Goal: Task Accomplishment & Management: Use online tool/utility

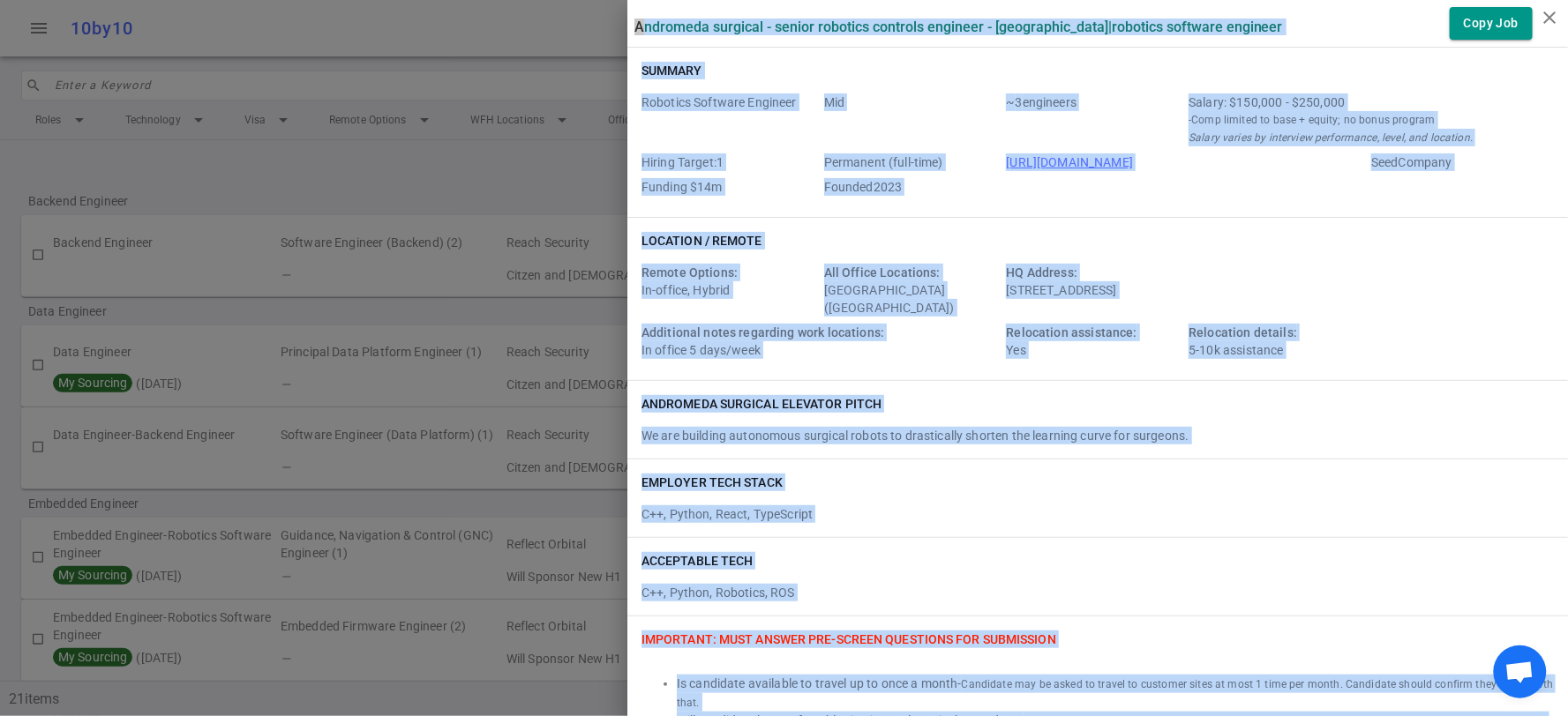
scroll to position [1734, 0]
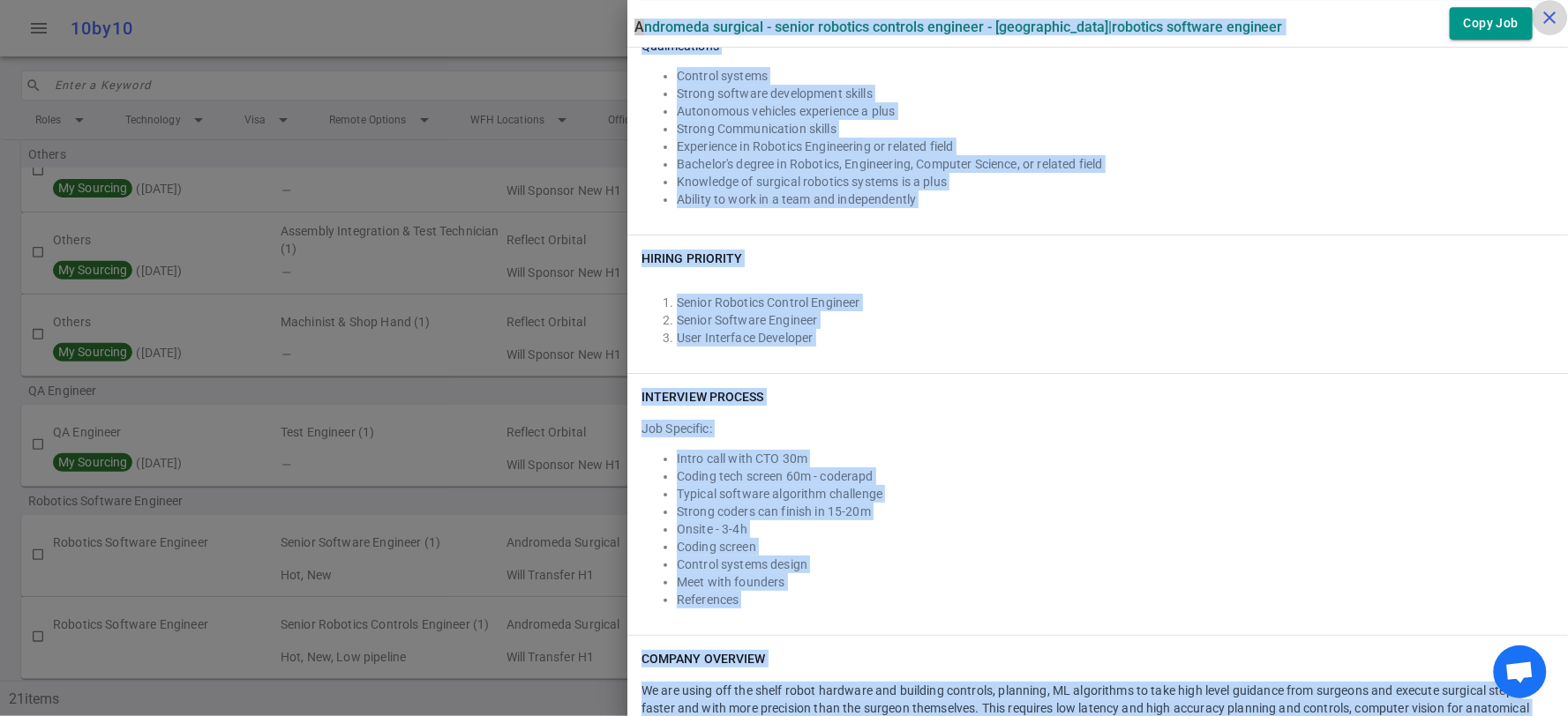
click at [1548, 15] on icon "close" at bounding box center [1550, 18] width 21 height 21
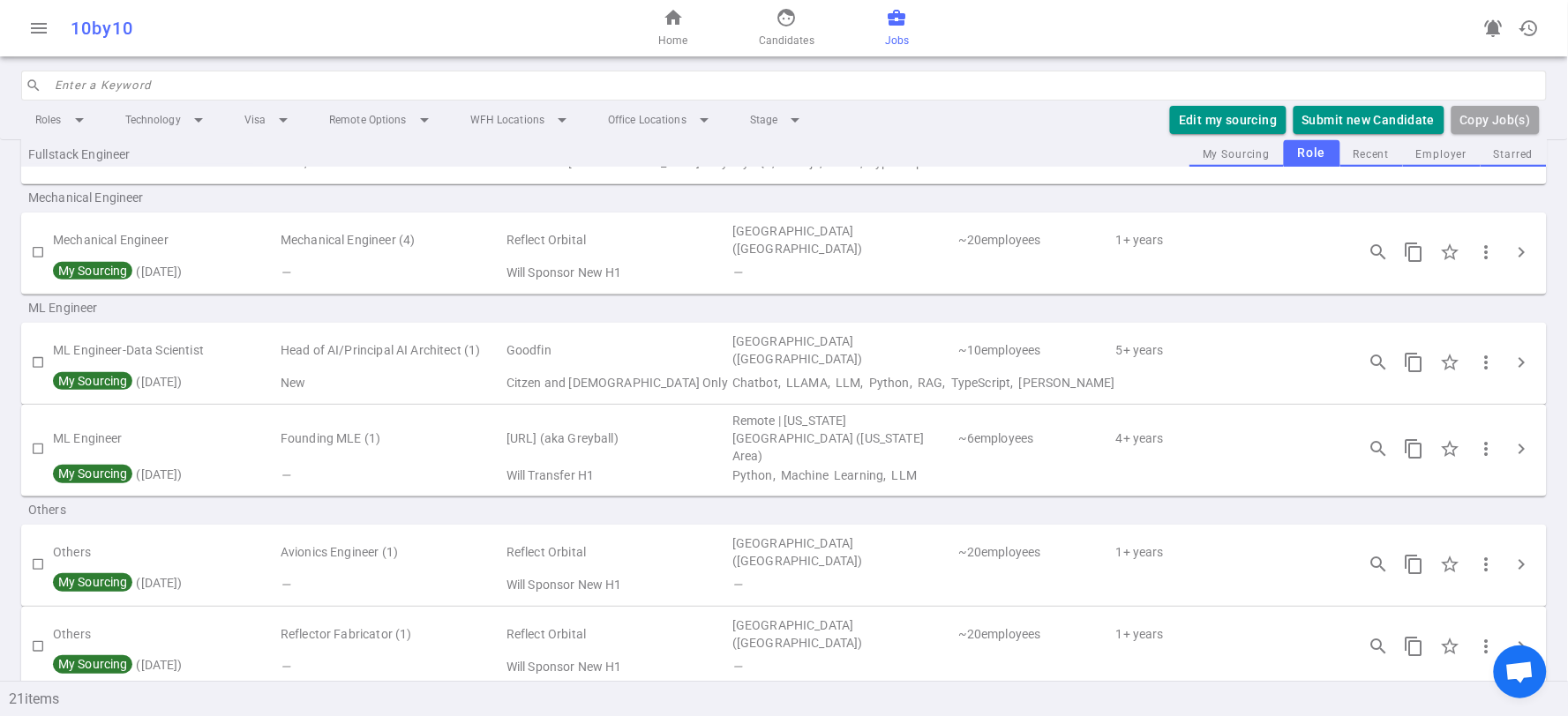
scroll to position [1532, 0]
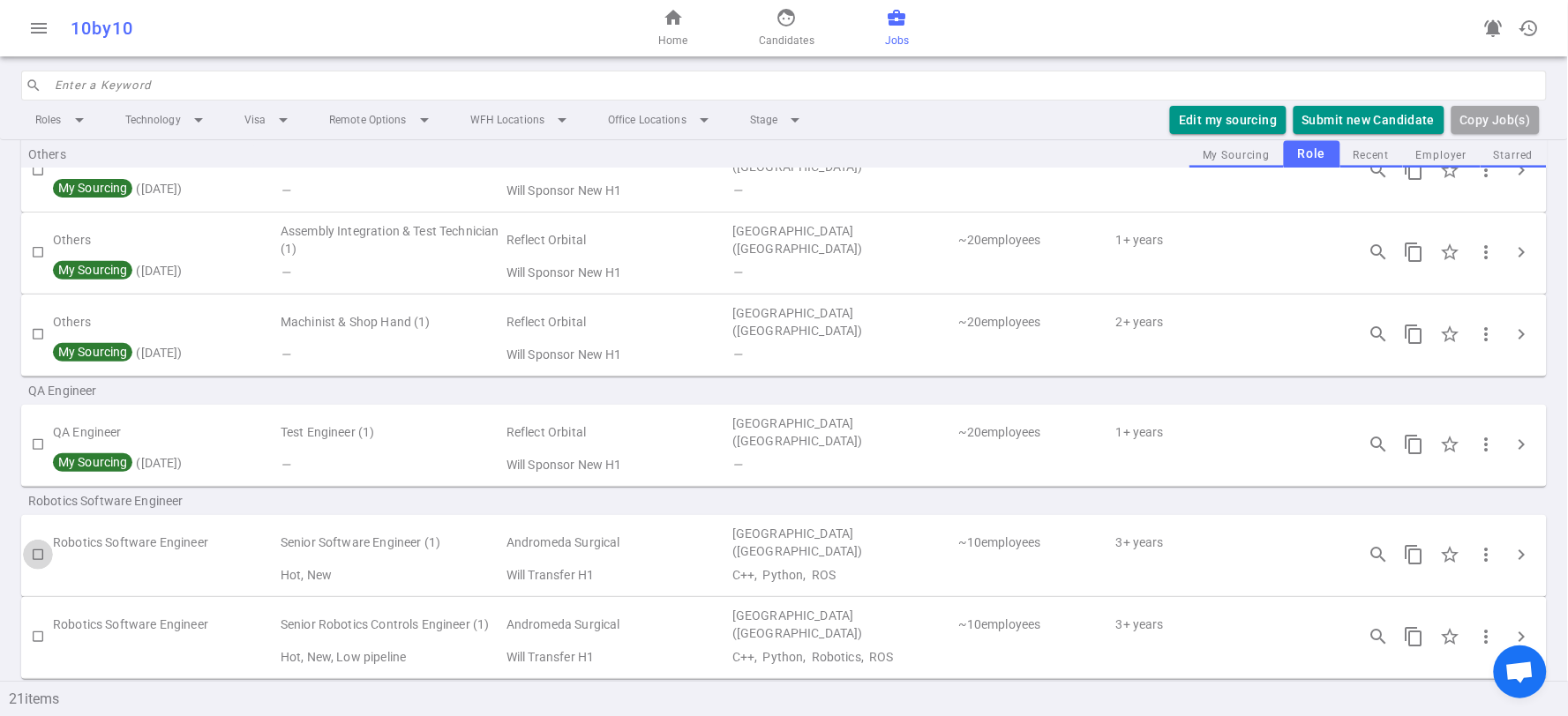
click at [36, 540] on input "checkbox" at bounding box center [38, 555] width 30 height 30
checkbox input "true"
click at [54, 645] on td at bounding box center [166, 657] width 226 height 25
click at [45, 622] on input "checkbox" at bounding box center [38, 637] width 30 height 30
checkbox input "true"
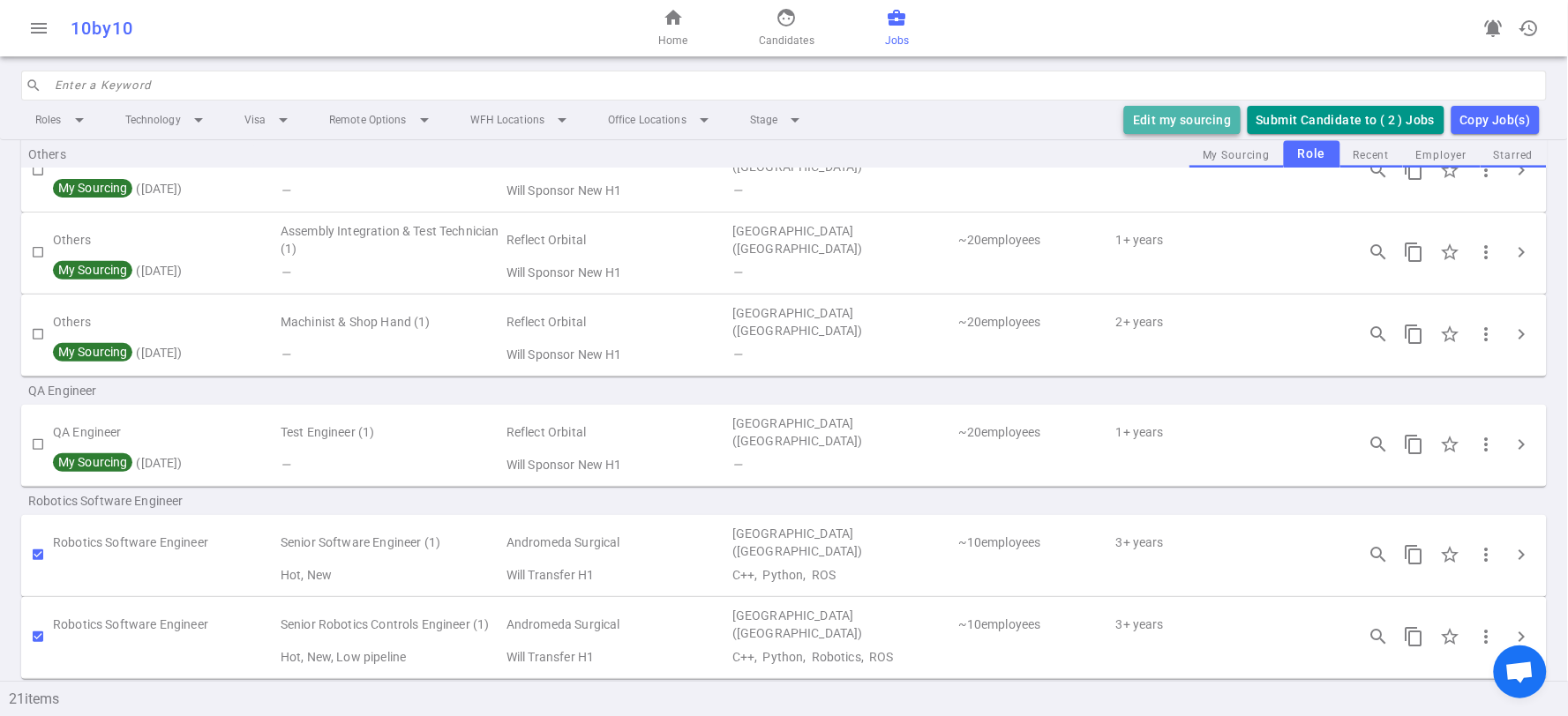
click at [1180, 118] on button "Edit my sourcing" at bounding box center [1182, 120] width 116 height 29
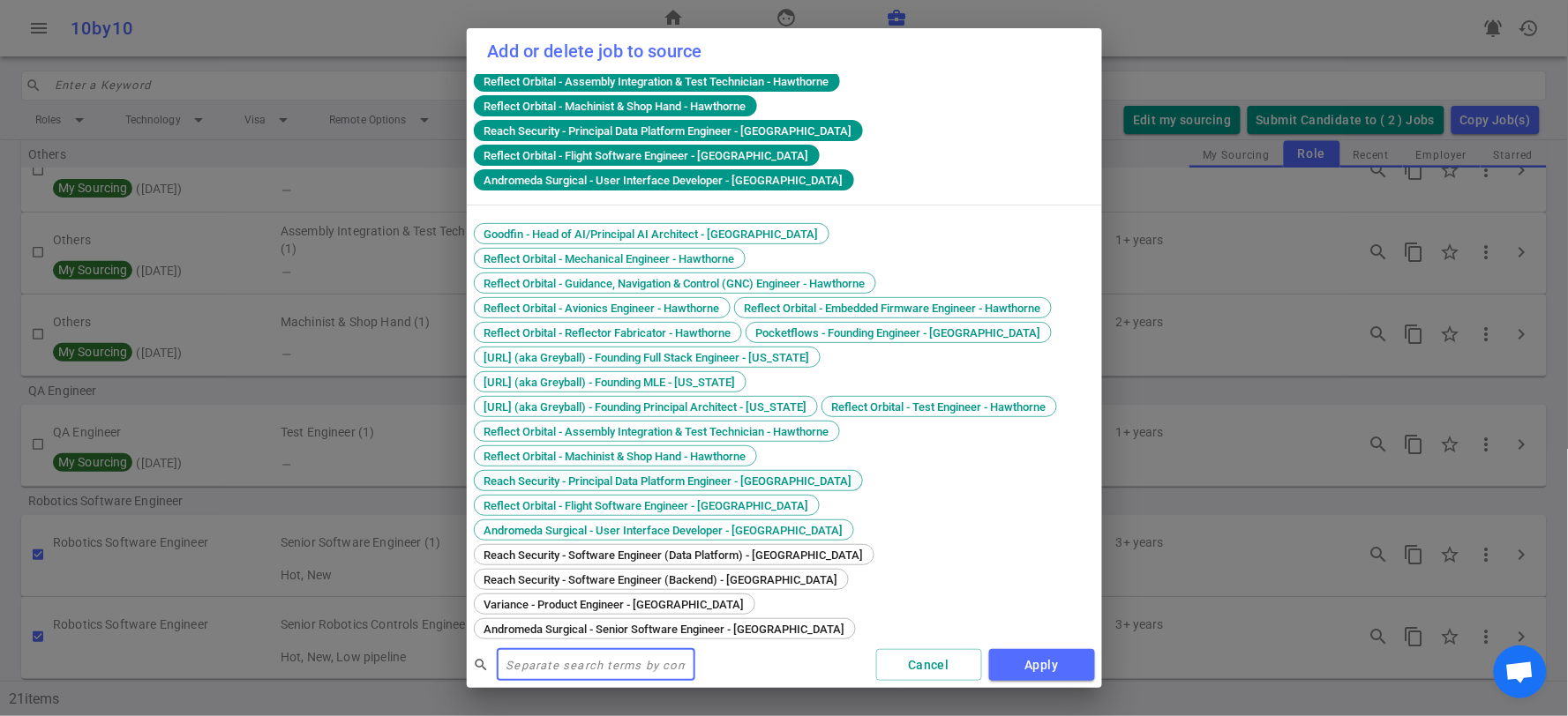
scroll to position [215, 0]
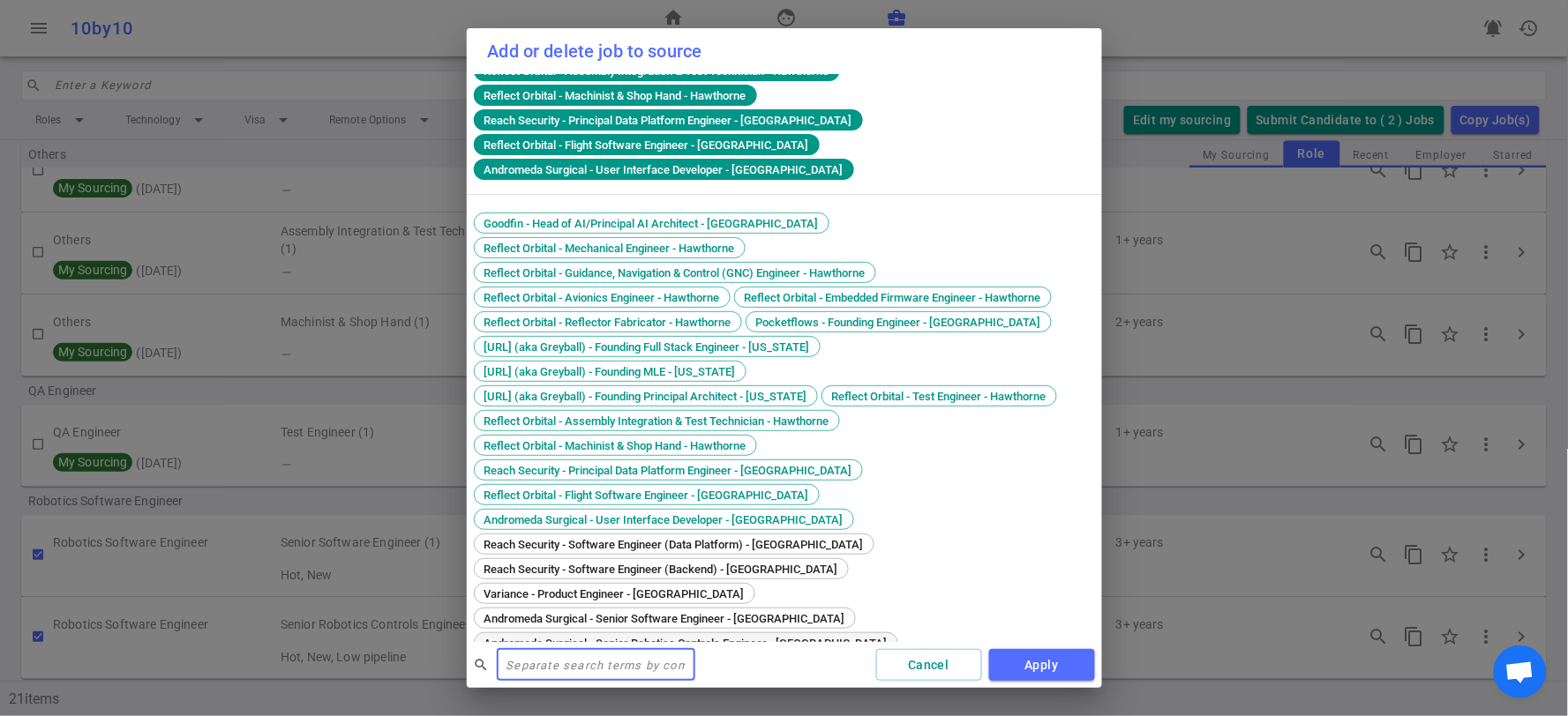
click at [628, 637] on span "Andromeda Surgical - Senior Robotics Controls Engineer - [GEOGRAPHIC_DATA]" at bounding box center [686, 643] width 415 height 13
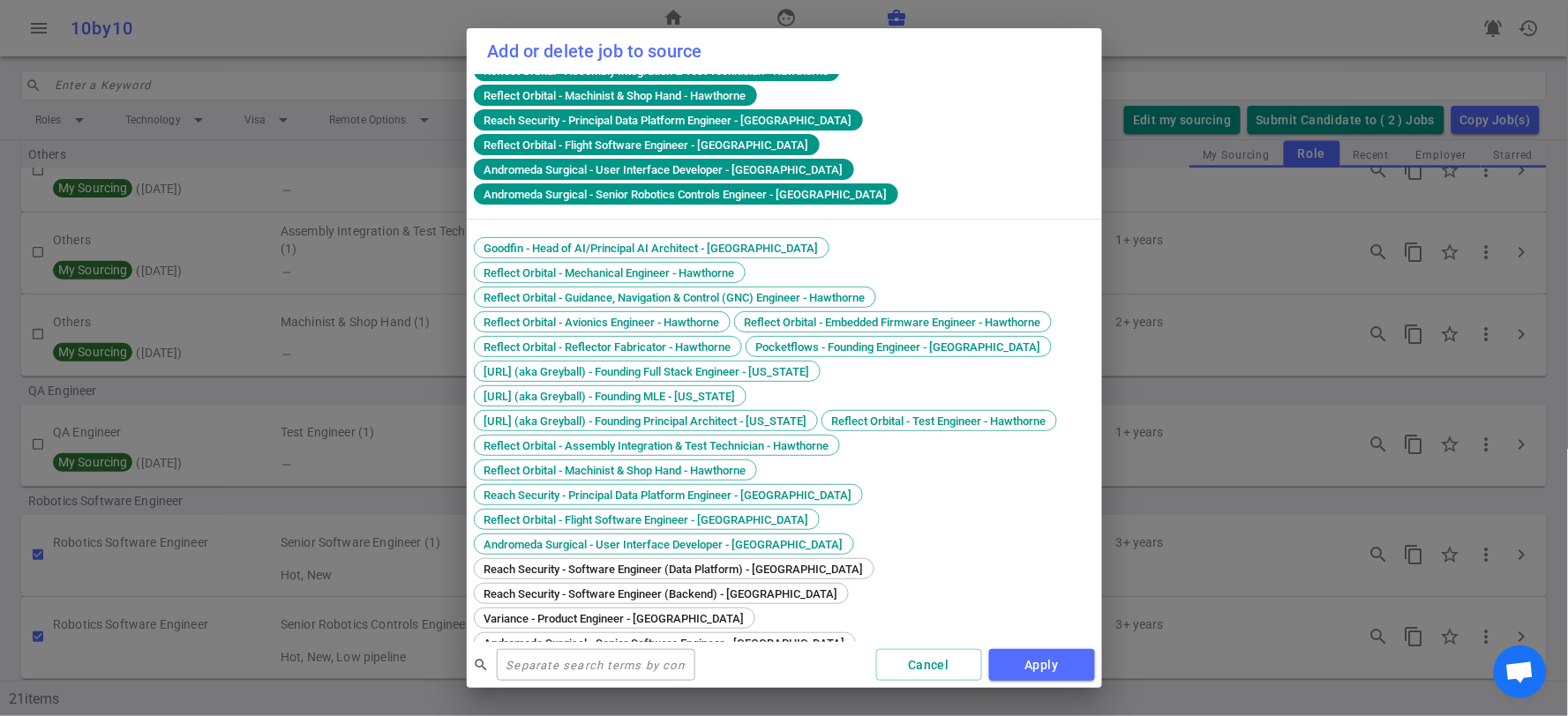
click at [629, 605] on div "Goodfin - Head of AI/Principal AI Architect - [GEOGRAPHIC_DATA] Reflect Orbital…" at bounding box center [784, 460] width 621 height 445
click at [633, 637] on span "Andromeda Surgical - Senior Software Engineer - [GEOGRAPHIC_DATA]" at bounding box center [665, 643] width 374 height 13
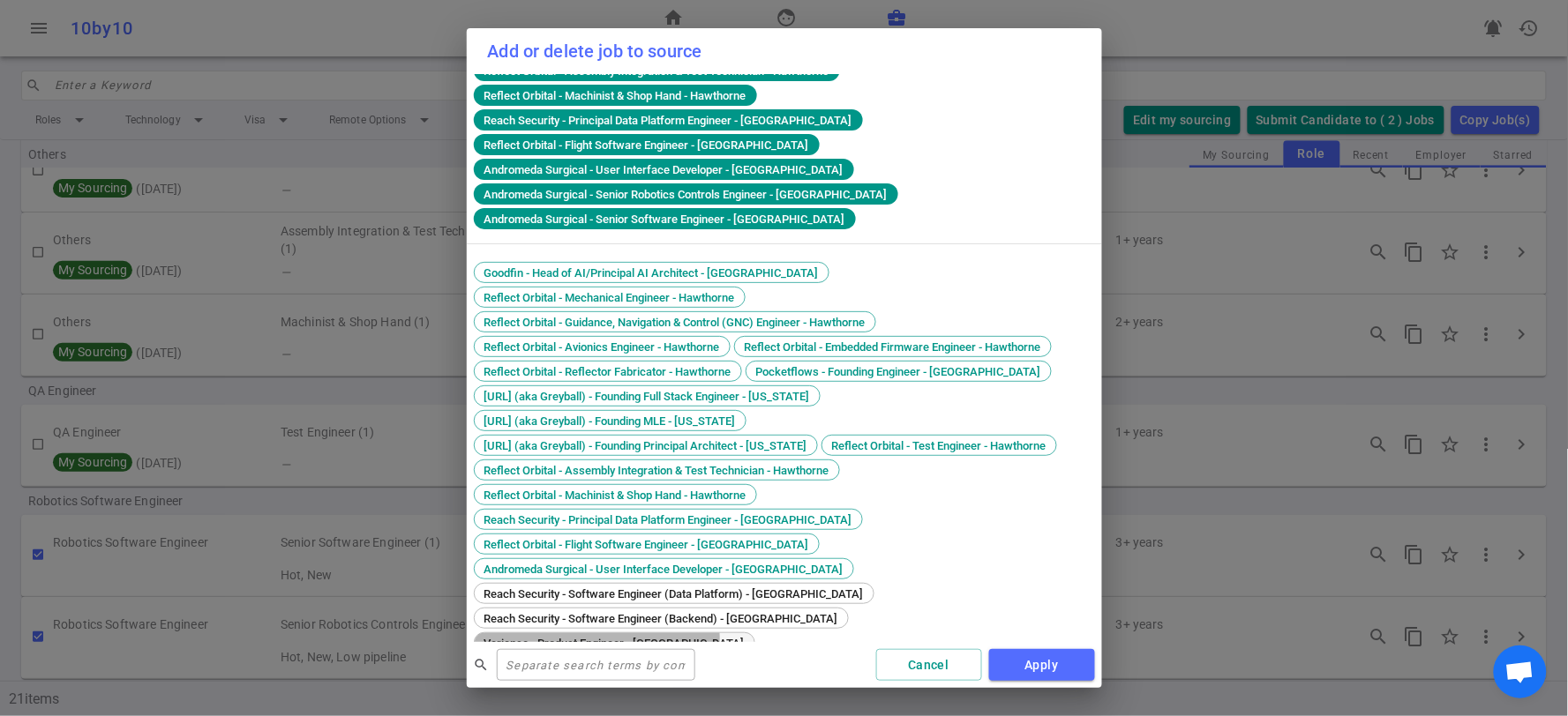
click at [751, 637] on span "Variance - Product Engineer - [GEOGRAPHIC_DATA]" at bounding box center [615, 643] width 273 height 13
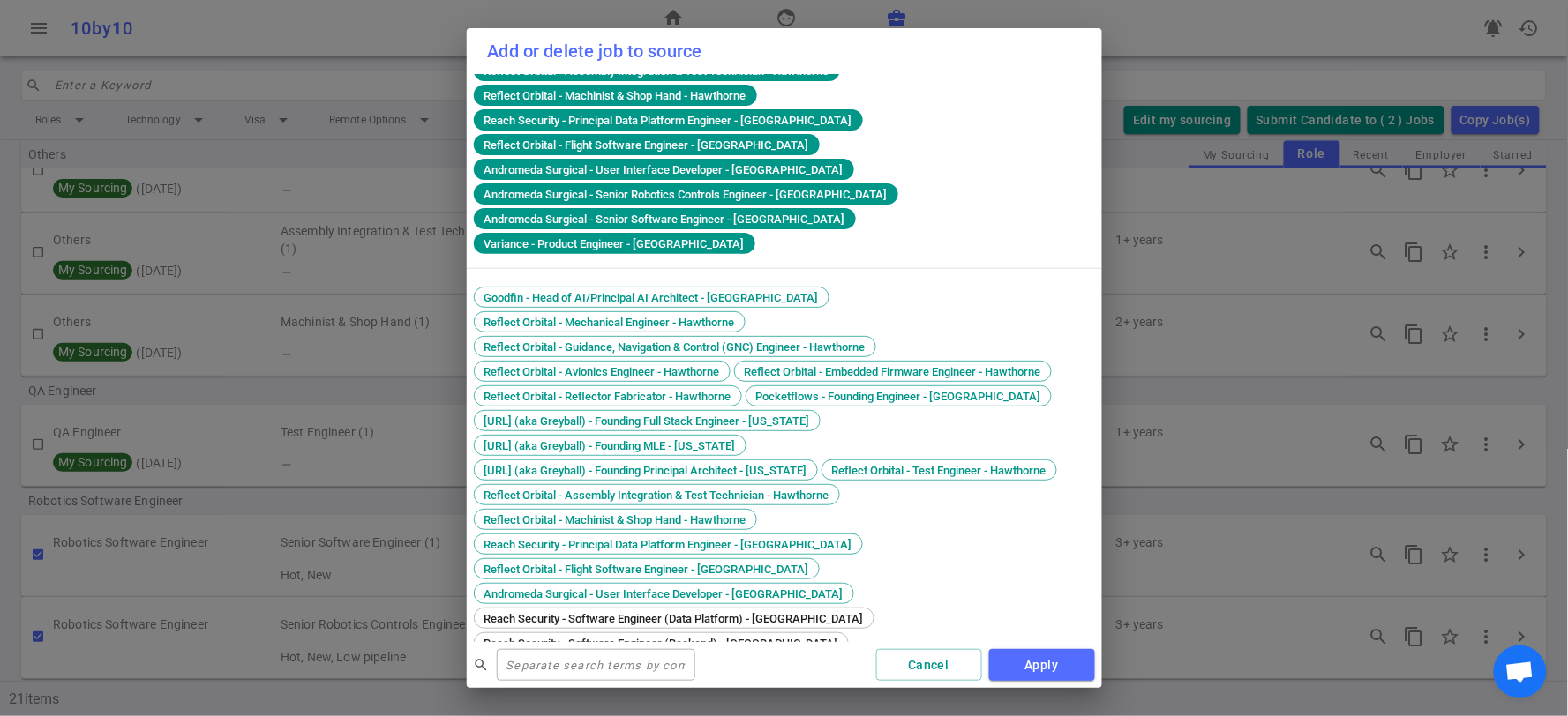
scroll to position [289, 0]
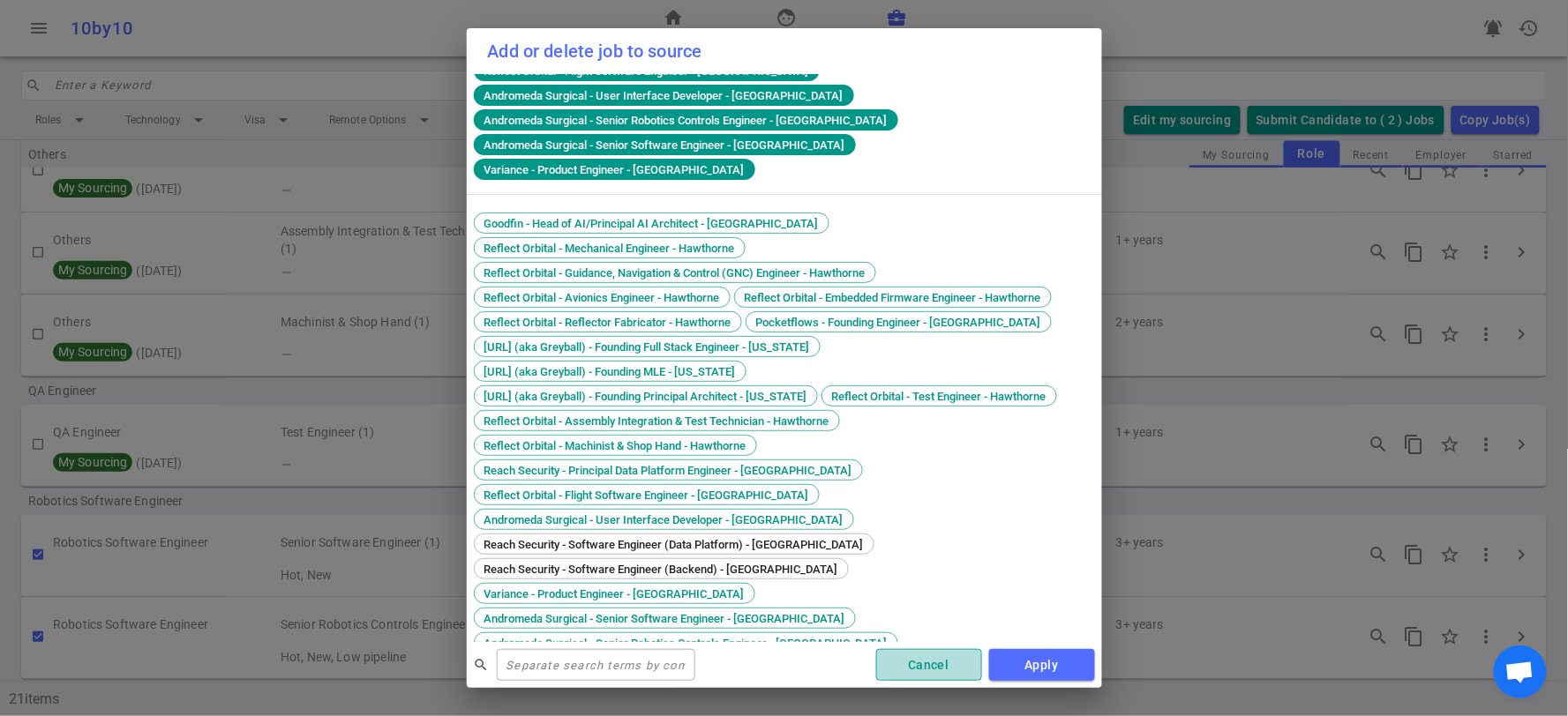
click at [953, 663] on button "Cancel" at bounding box center [929, 665] width 106 height 33
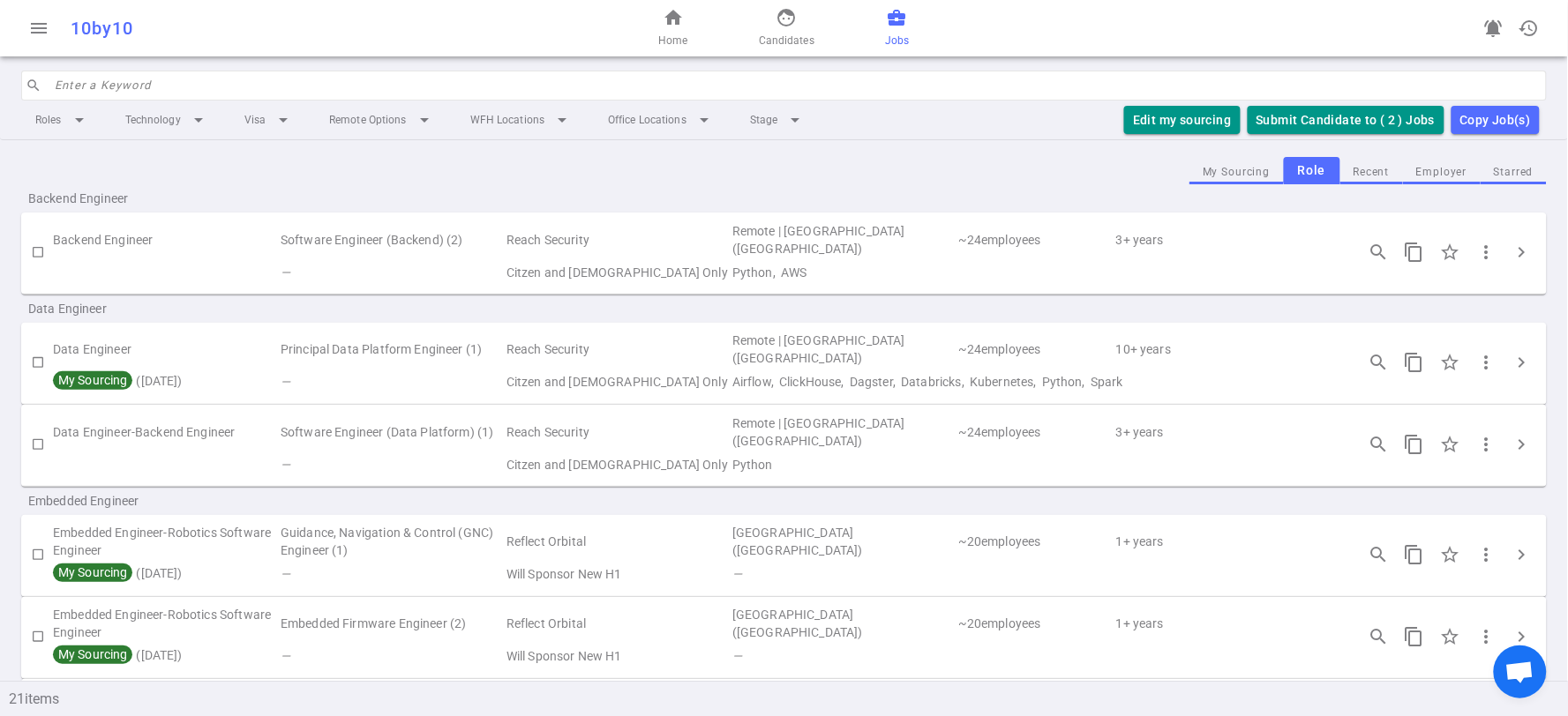
scroll to position [0, 0]
click at [594, 447] on td "Reach Security" at bounding box center [617, 435] width 226 height 41
click at [1511, 245] on span "chevron_right" at bounding box center [1522, 255] width 21 height 21
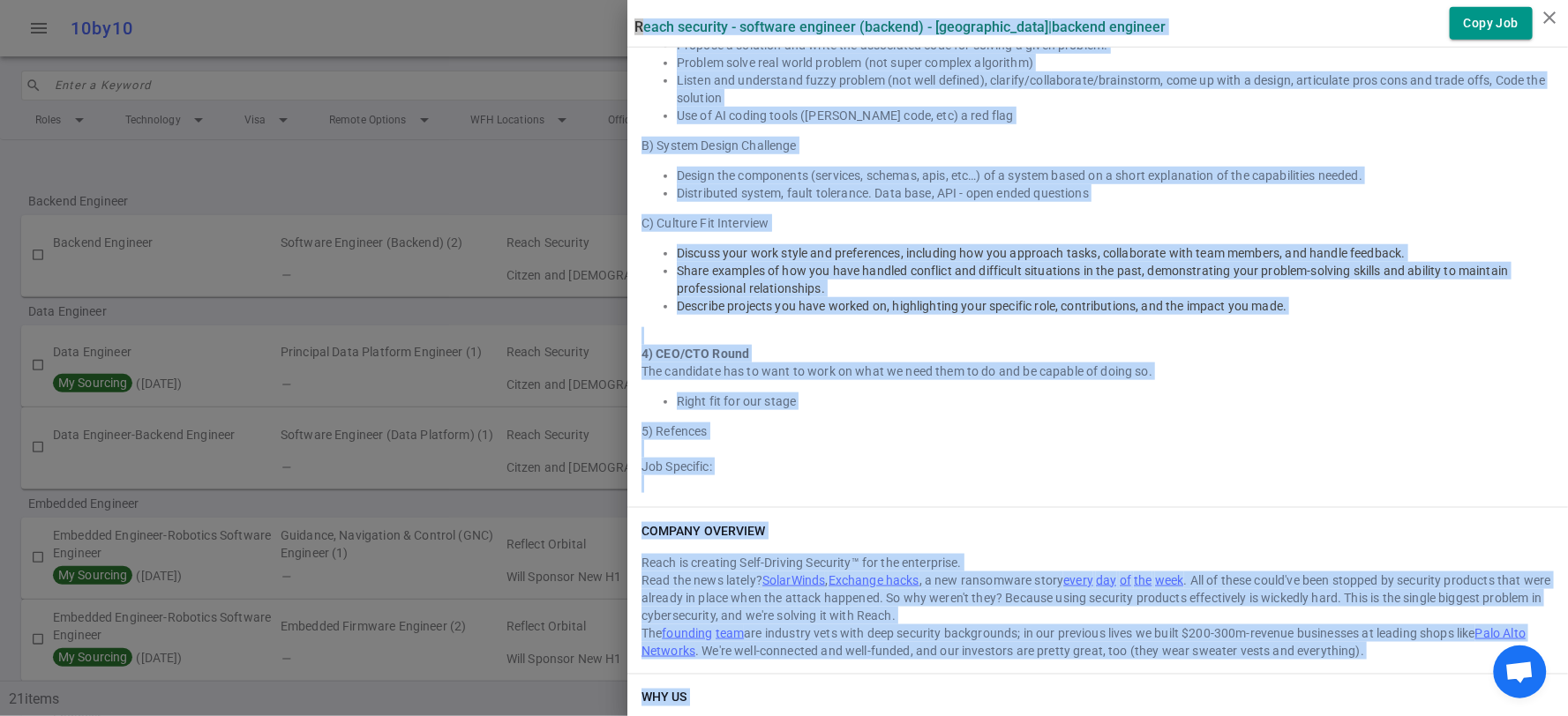
scroll to position [2610, 0]
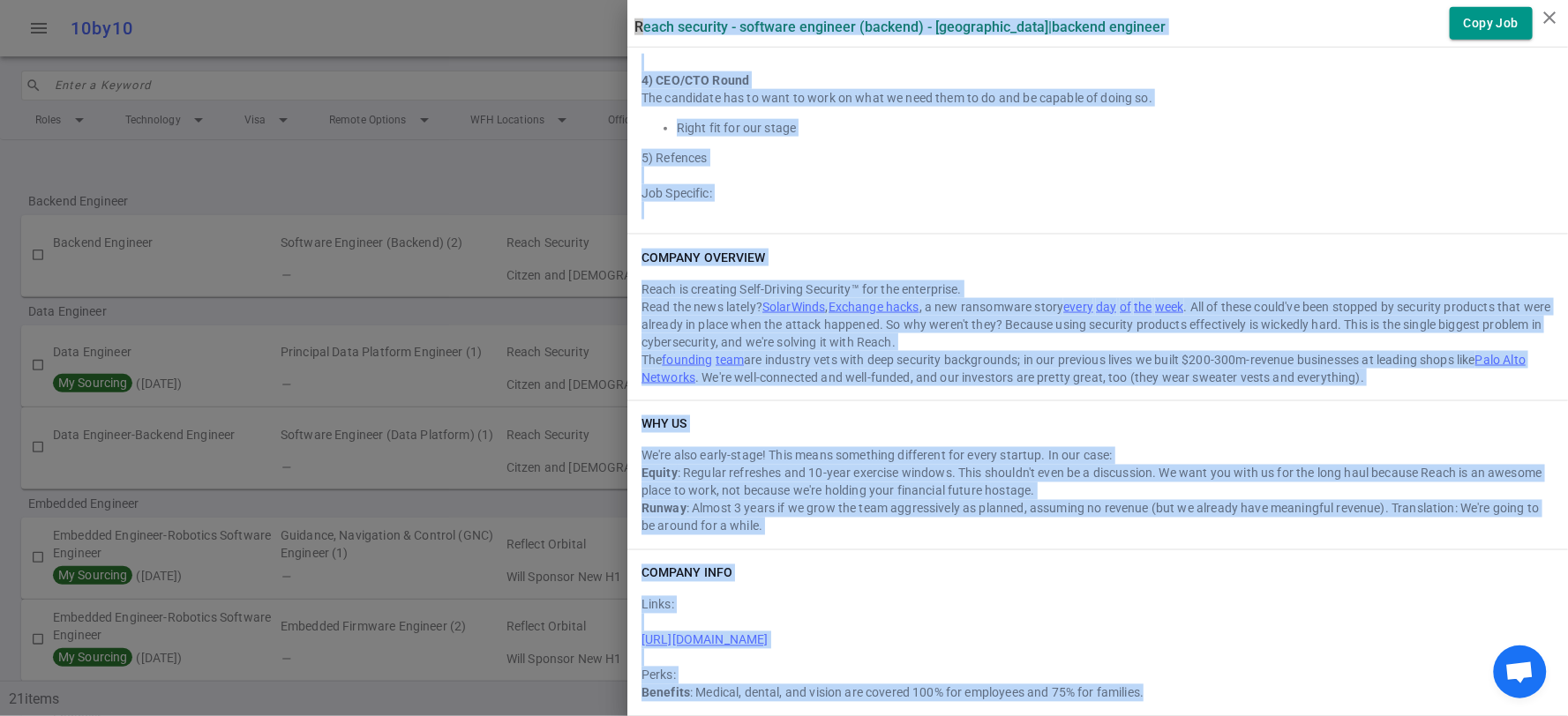
drag, startPoint x: 617, startPoint y: 22, endPoint x: 1255, endPoint y: 712, distance: 939.8
copy div "Lorem Ipsumdol - Sitametc Adipisci (Elitsed) - Doeiusmod | Tempori Utlabore Etd…"
click at [1046, 289] on div "Reach is creating Self-Driving Security™ for the enterprise." at bounding box center [1098, 289] width 913 height 18
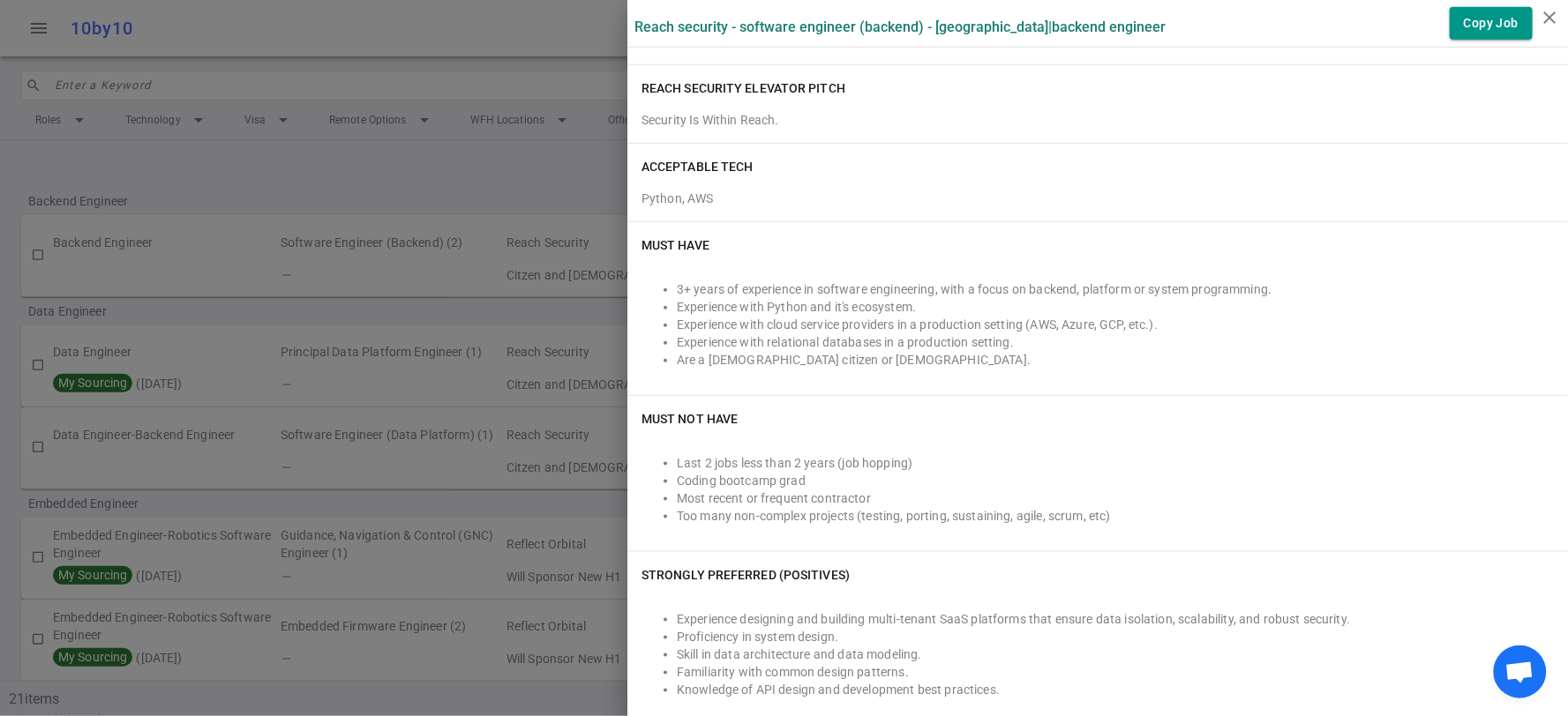
scroll to position [294, 0]
click at [1544, 10] on icon "close" at bounding box center [1550, 18] width 21 height 21
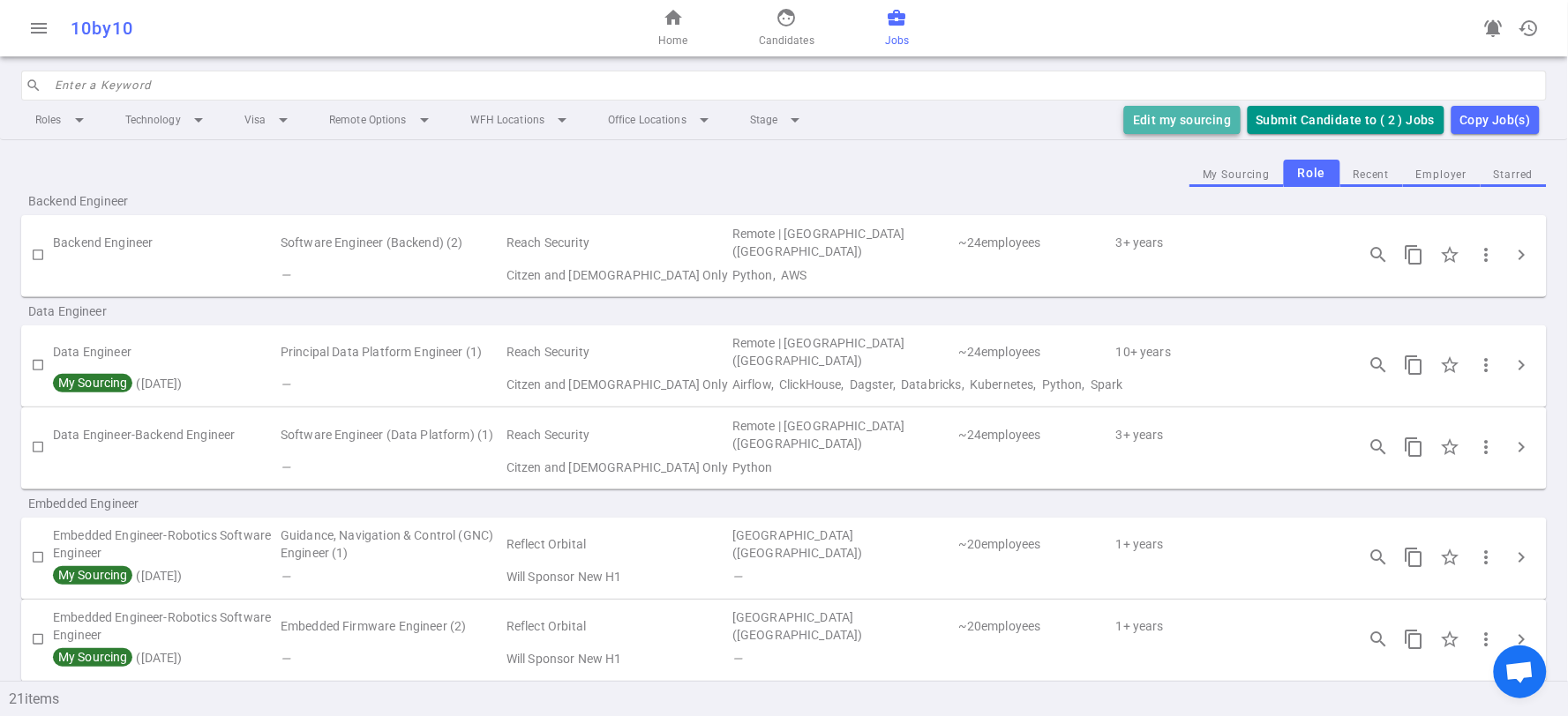
click at [1162, 119] on button "Edit my sourcing" at bounding box center [1182, 120] width 116 height 29
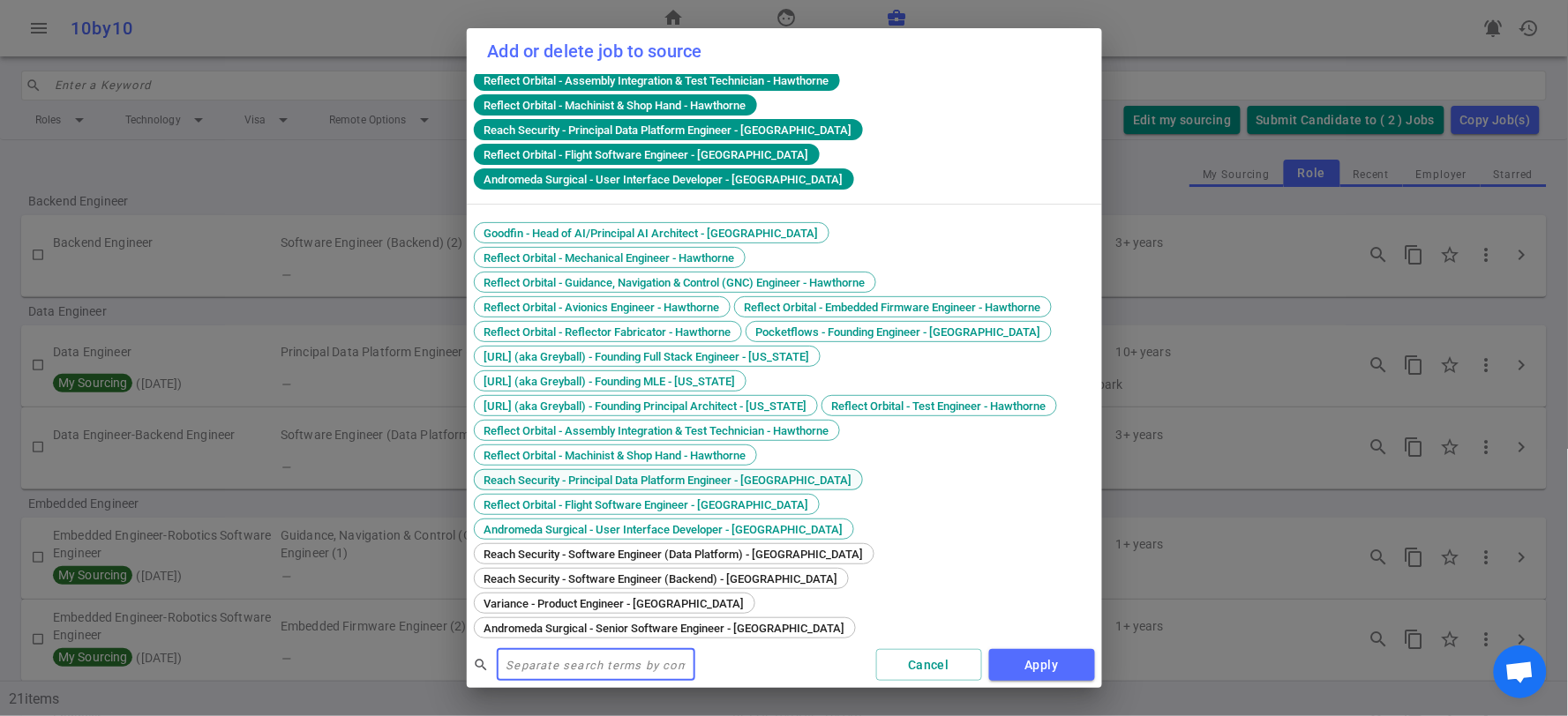
scroll to position [215, 0]
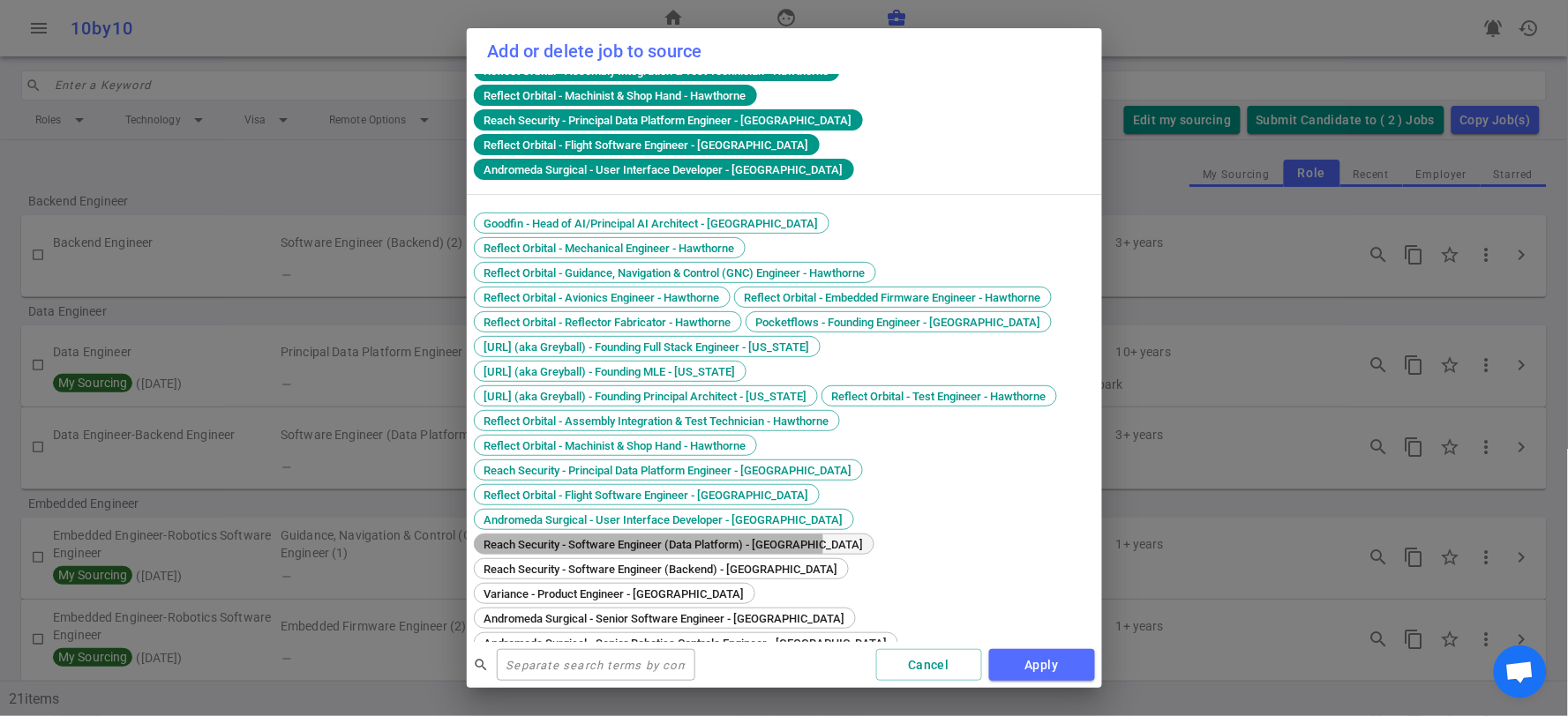
click at [648, 543] on span "Reach Security - Software Engineer (Data Platform) - [GEOGRAPHIC_DATA]" at bounding box center [674, 544] width 391 height 13
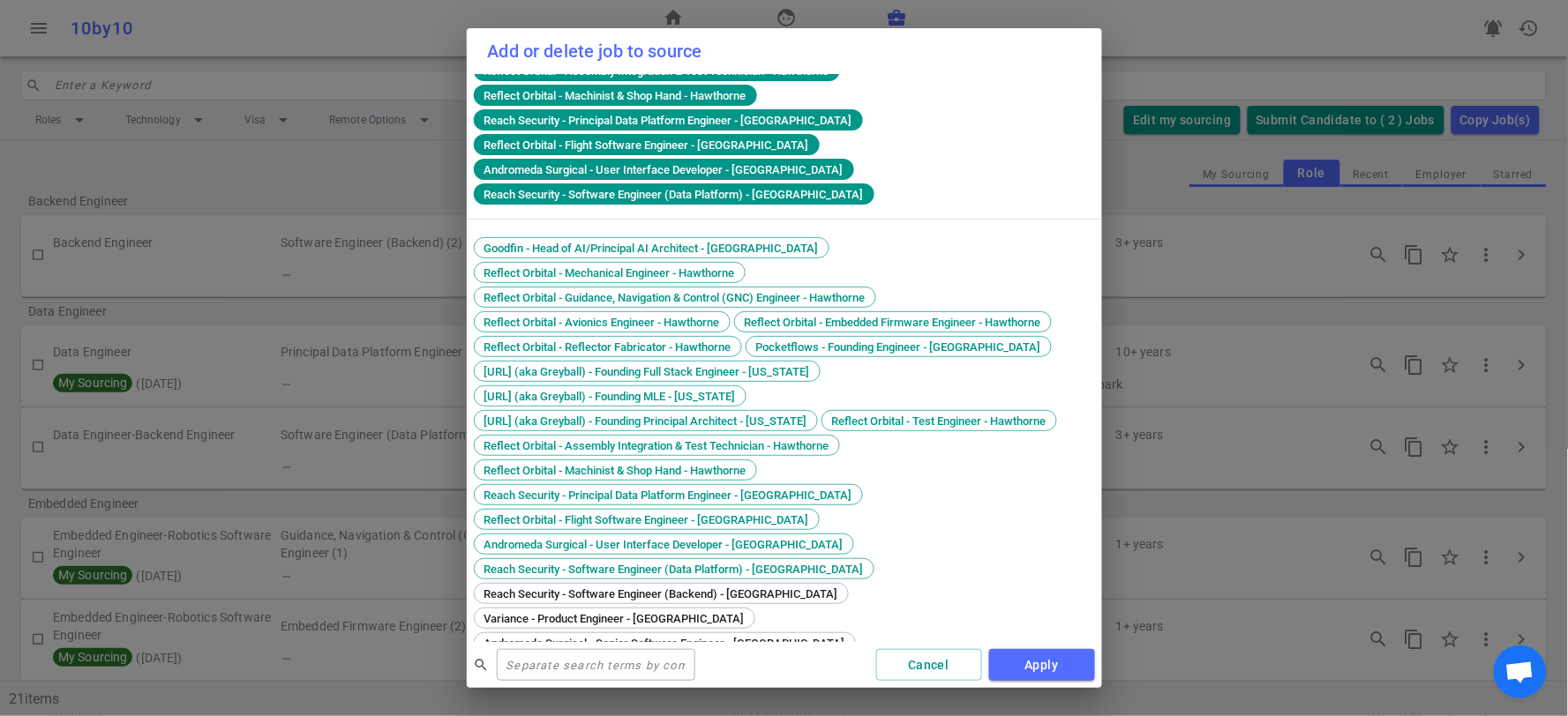
click at [646, 580] on div "Goodfin - Head of AI/Principal AI Architect - [GEOGRAPHIC_DATA] Reflect Orbital…" at bounding box center [784, 460] width 621 height 445
drag, startPoint x: 682, startPoint y: 592, endPoint x: 706, endPoint y: 595, distance: 24.2
click at [685, 593] on span "Reach Security - Software Engineer (Backend) - [GEOGRAPHIC_DATA]" at bounding box center [662, 594] width 366 height 13
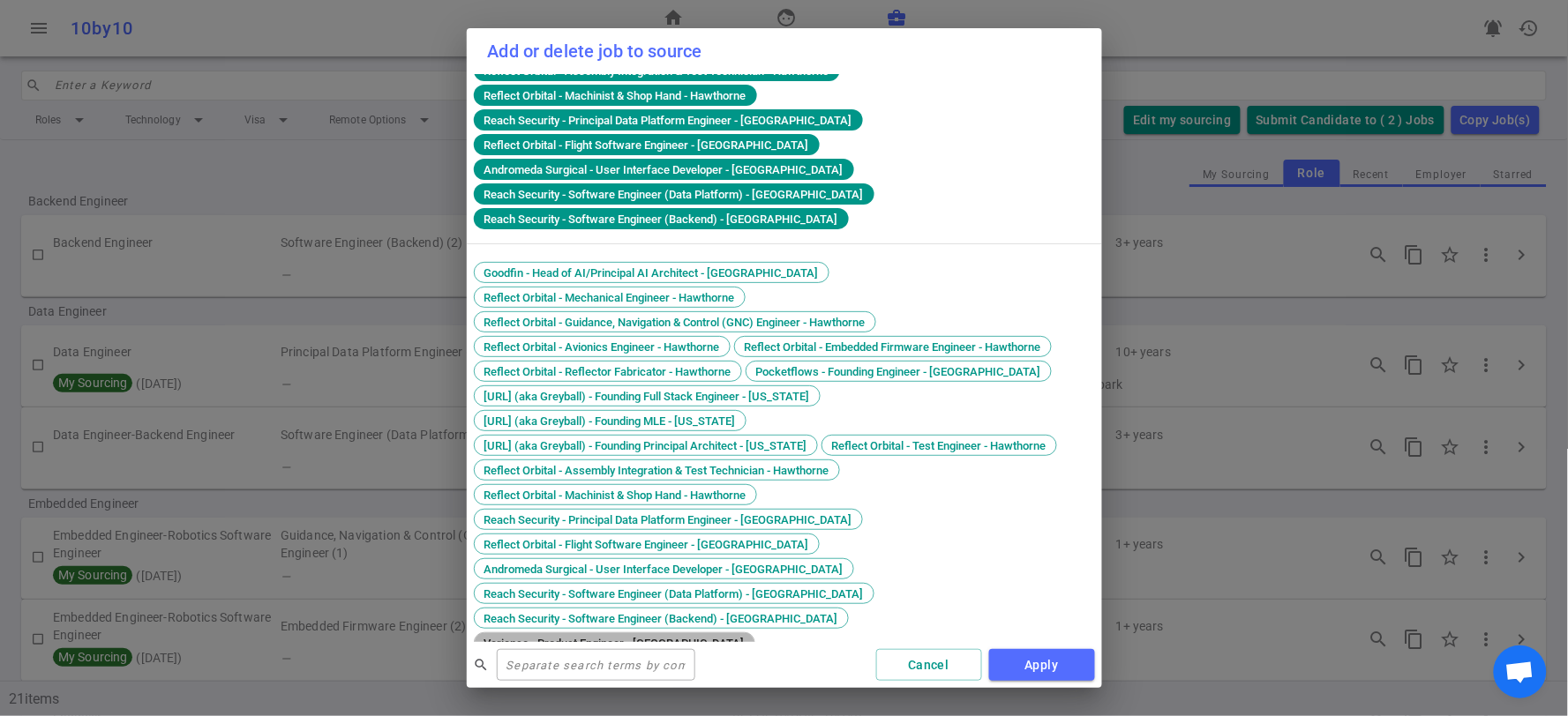
click at [751, 637] on span "Variance - Product Engineer - [GEOGRAPHIC_DATA]" at bounding box center [615, 643] width 273 height 13
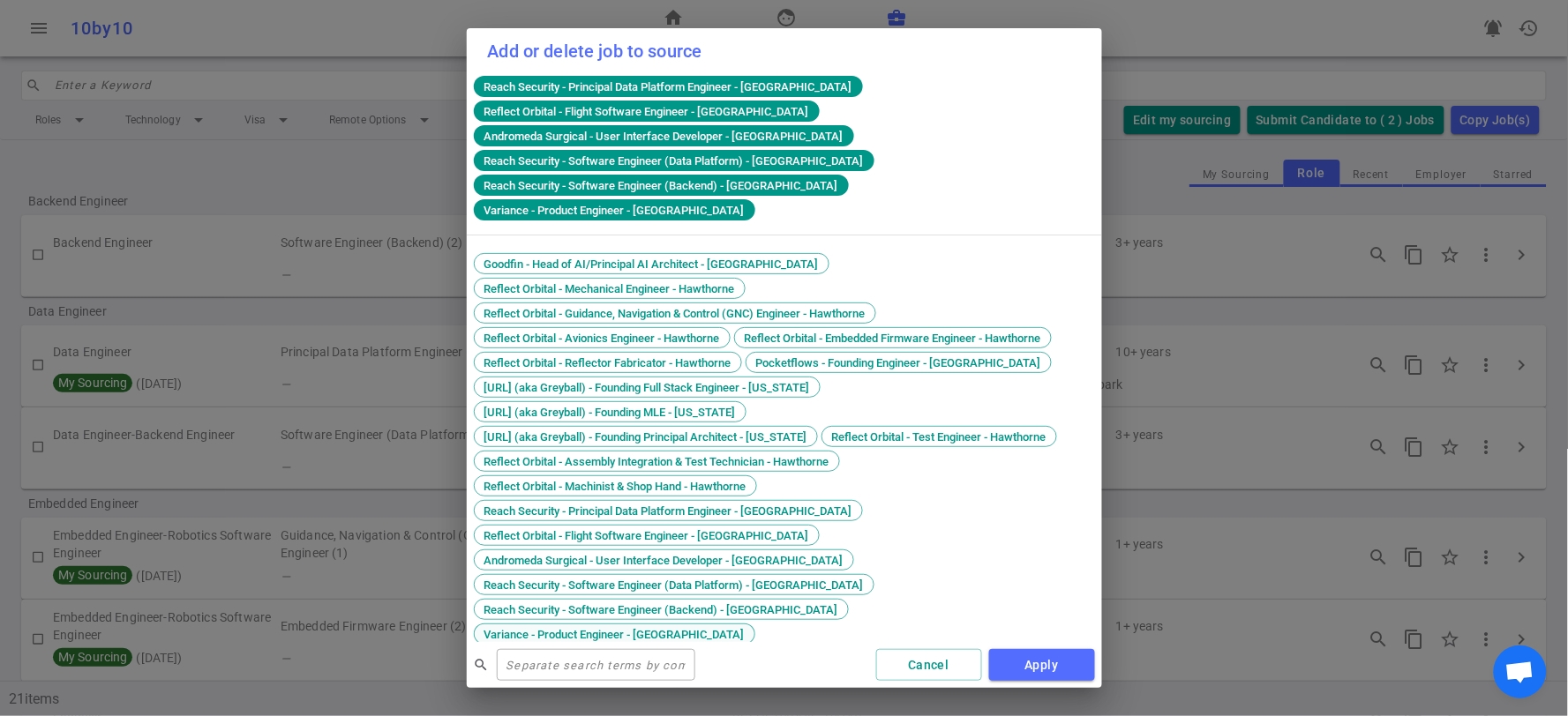
scroll to position [266, 0]
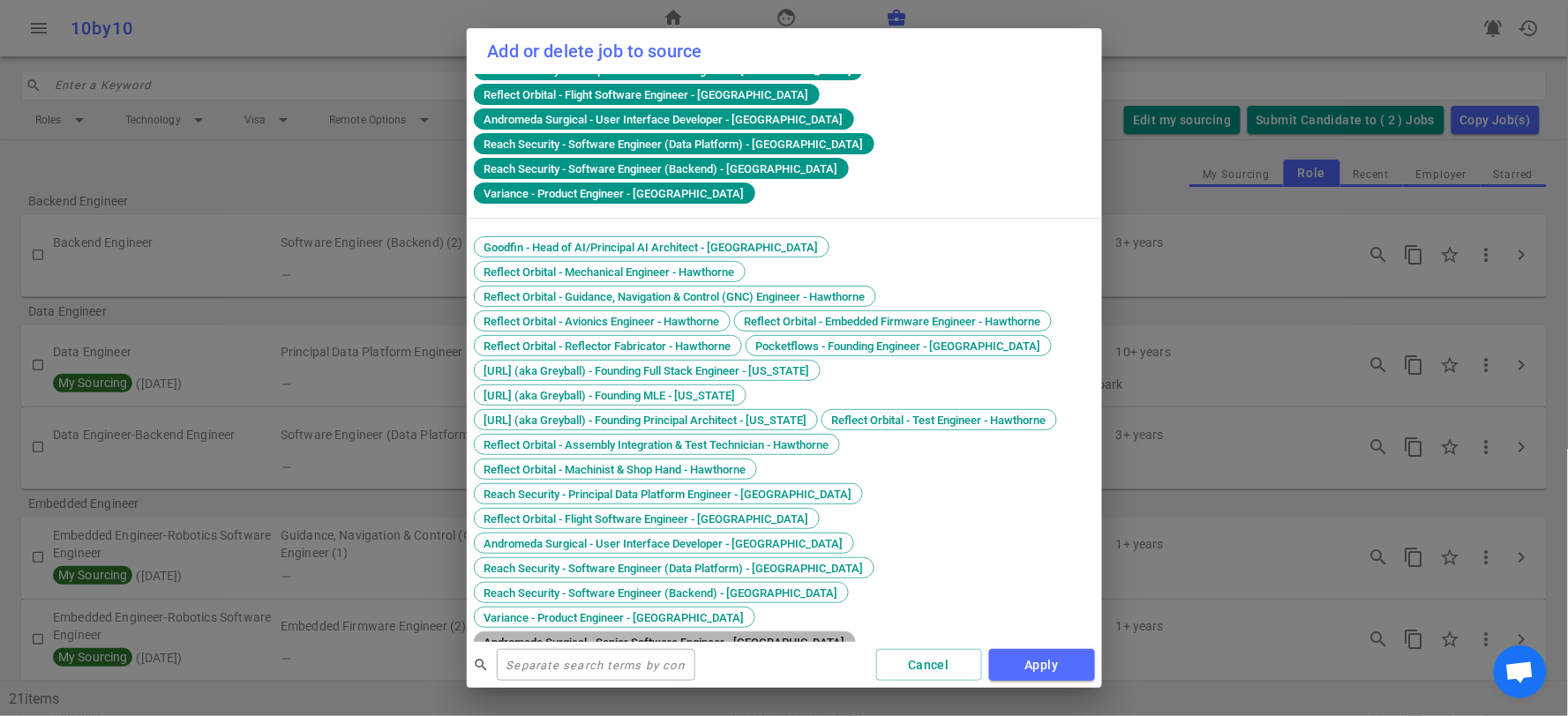
drag, startPoint x: 775, startPoint y: 588, endPoint x: 780, endPoint y: 602, distance: 14.9
click at [775, 636] on span "Andromeda Surgical - Senior Software Engineer - [GEOGRAPHIC_DATA]" at bounding box center [665, 642] width 374 height 13
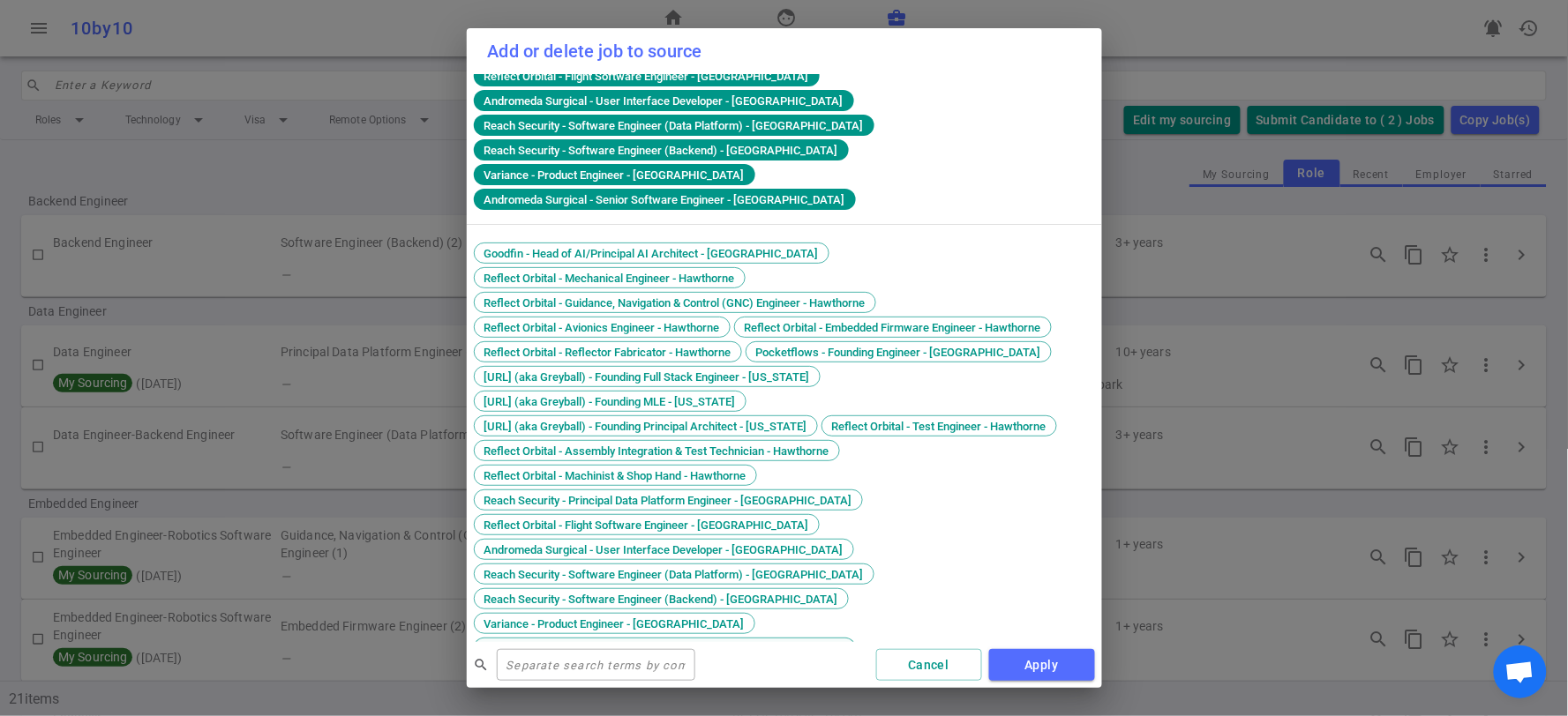
scroll to position [289, 0]
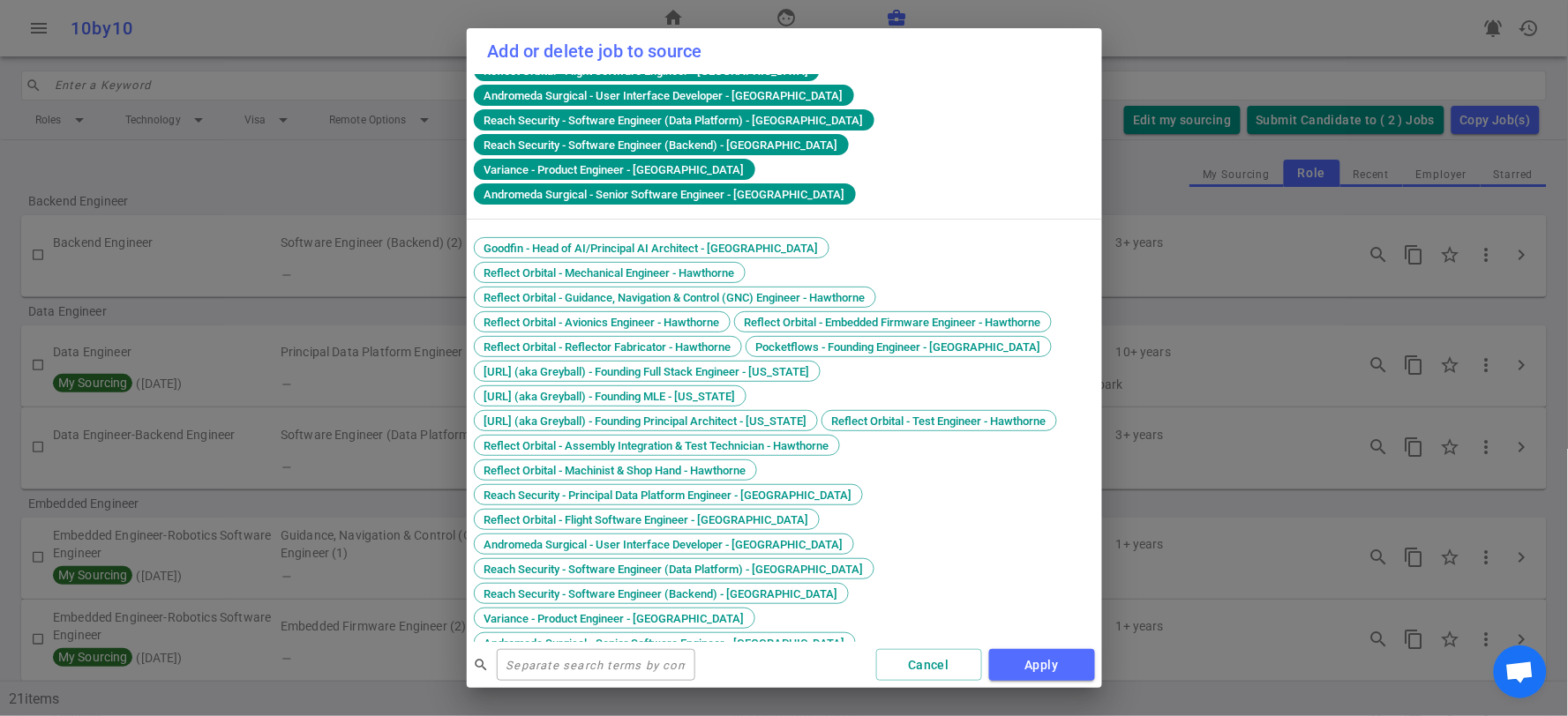
click at [796, 662] on span "Andromeda Surgical - Senior Robotics Controls Engineer - [GEOGRAPHIC_DATA]" at bounding box center [686, 668] width 415 height 13
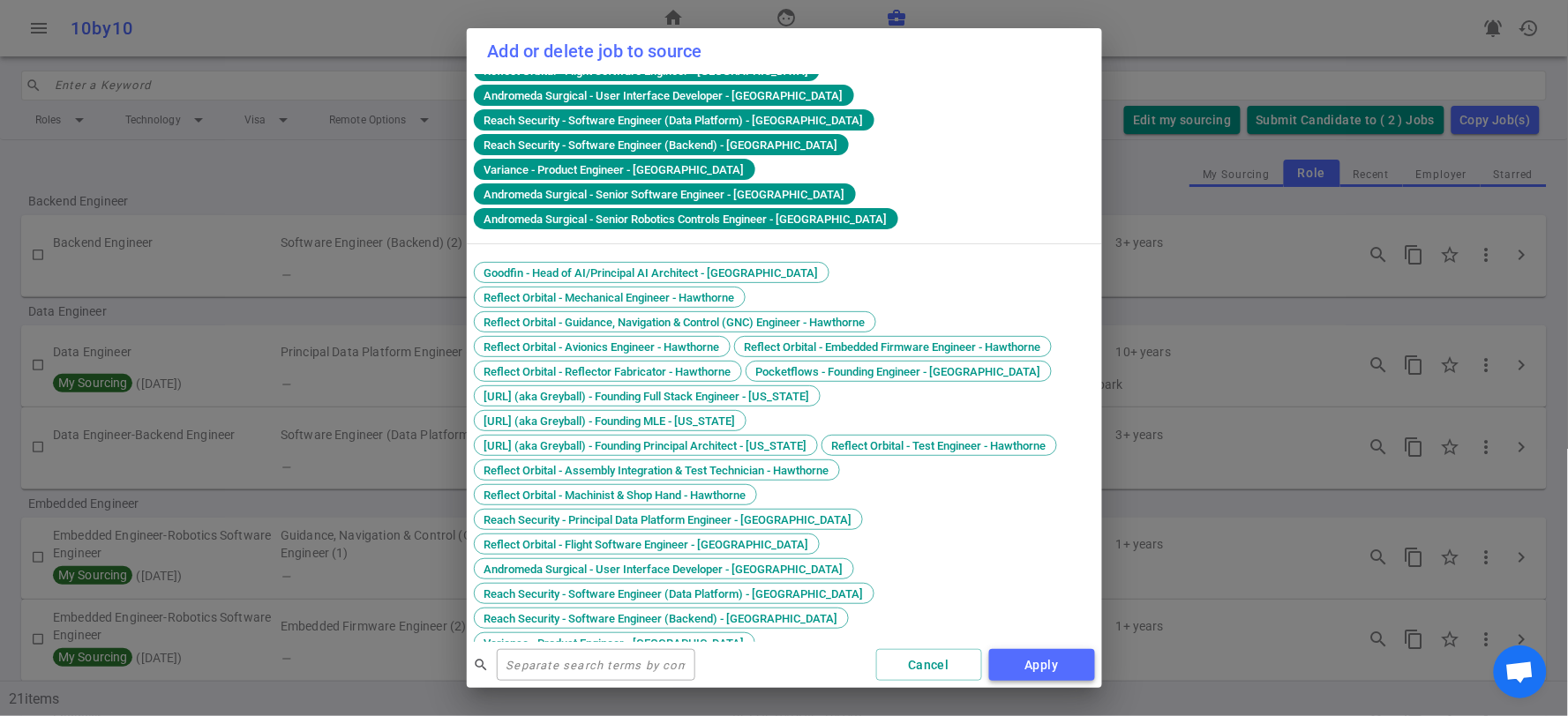
click at [1063, 669] on button "Apply" at bounding box center [1041, 665] width 106 height 33
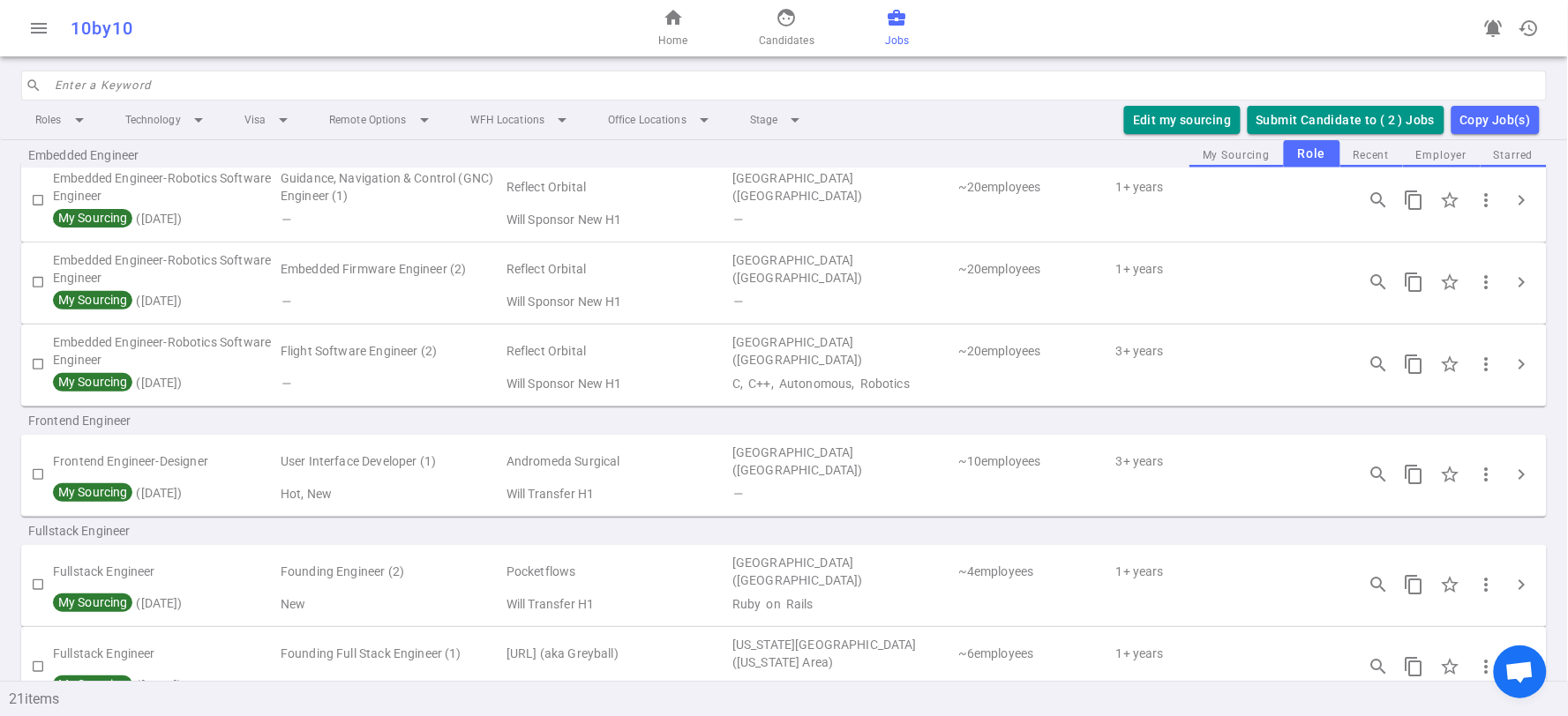
scroll to position [356, 0]
